Goal: Communication & Community: Answer question/provide support

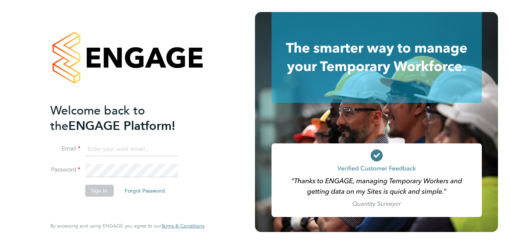
type input "roslyn.ogarro@ncclondon.ac.uk"
click at [94, 187] on button "Sign In" at bounding box center [99, 191] width 29 height 12
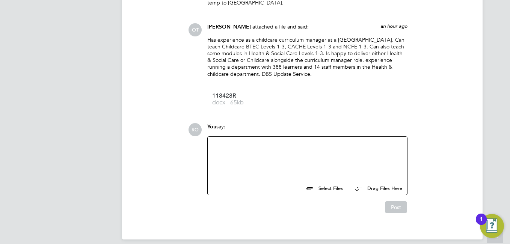
scroll to position [755, 0]
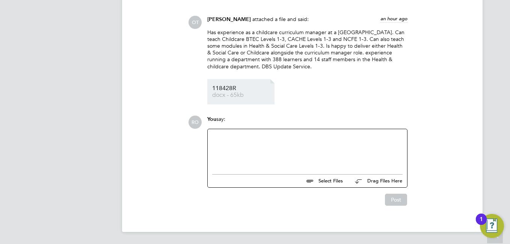
click at [235, 95] on span "docx - 65kb" at bounding box center [242, 95] width 60 height 6
click at [260, 142] on div at bounding box center [307, 150] width 190 height 32
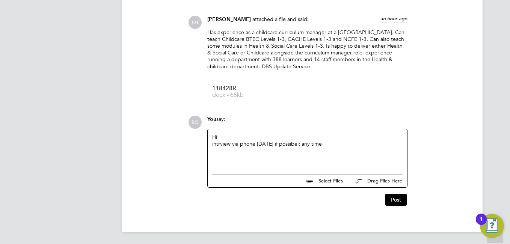
click at [295, 145] on div "intrview via phone [DATE] if possibel; any time" at bounding box center [307, 143] width 190 height 7
click at [217, 145] on div "intrview via phone [DATE] if possible; any time" at bounding box center [307, 143] width 190 height 7
click at [393, 199] on button "Post" at bounding box center [396, 200] width 22 height 12
